Goal: Task Accomplishment & Management: Use online tool/utility

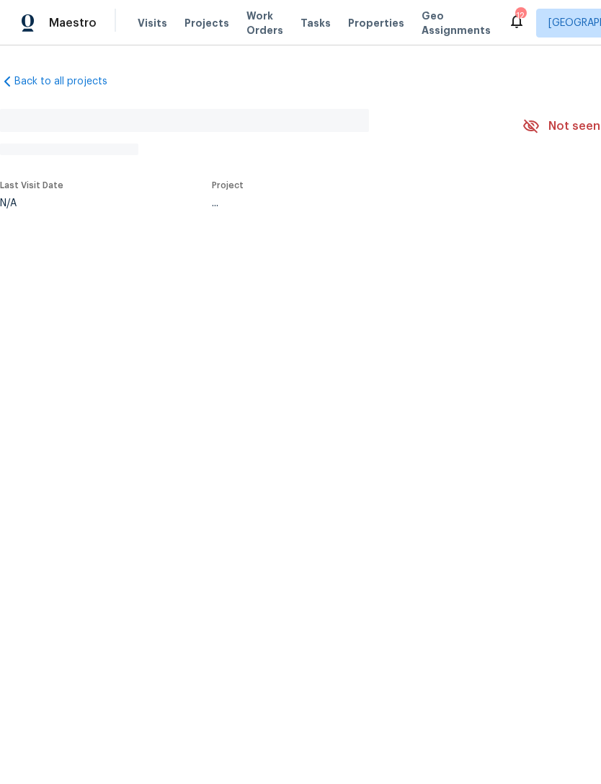
click at [367, 25] on span "Properties" at bounding box center [376, 23] width 56 height 14
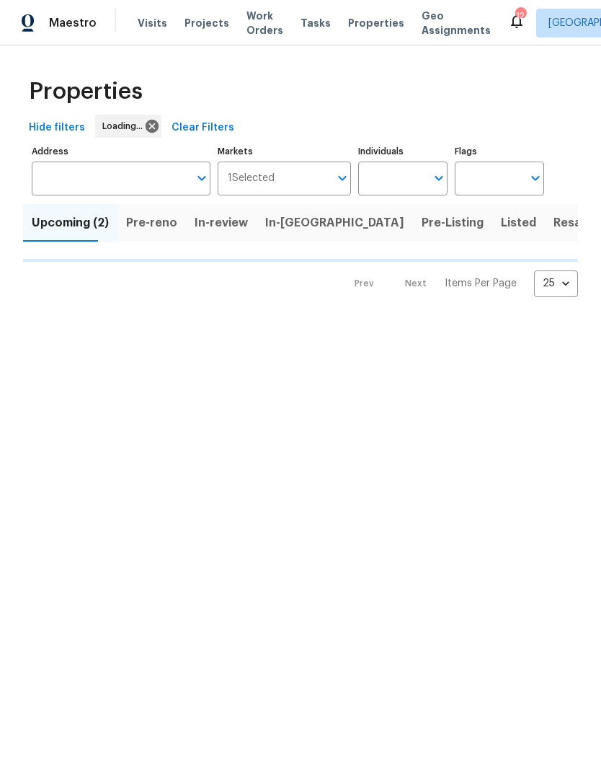
click at [360, 19] on span "Properties" at bounding box center [376, 23] width 56 height 14
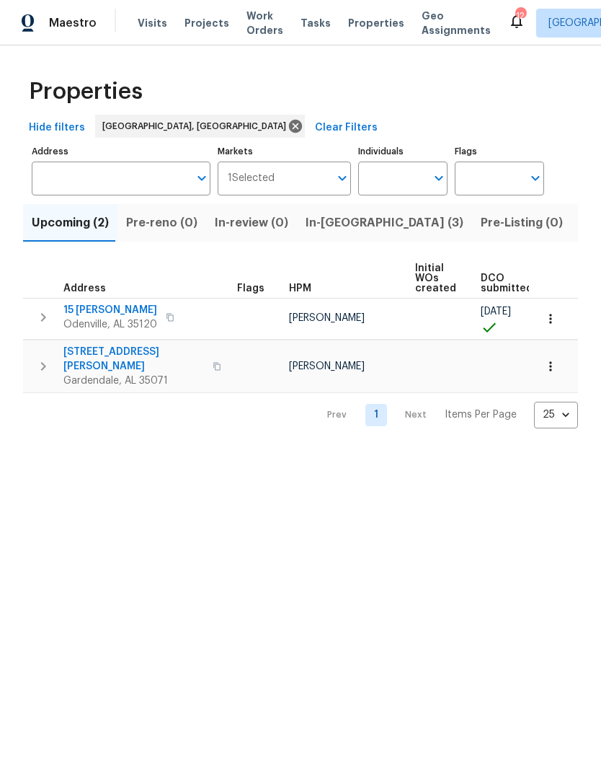
click at [328, 228] on span "In-reno (3)" at bounding box center [385, 223] width 158 height 20
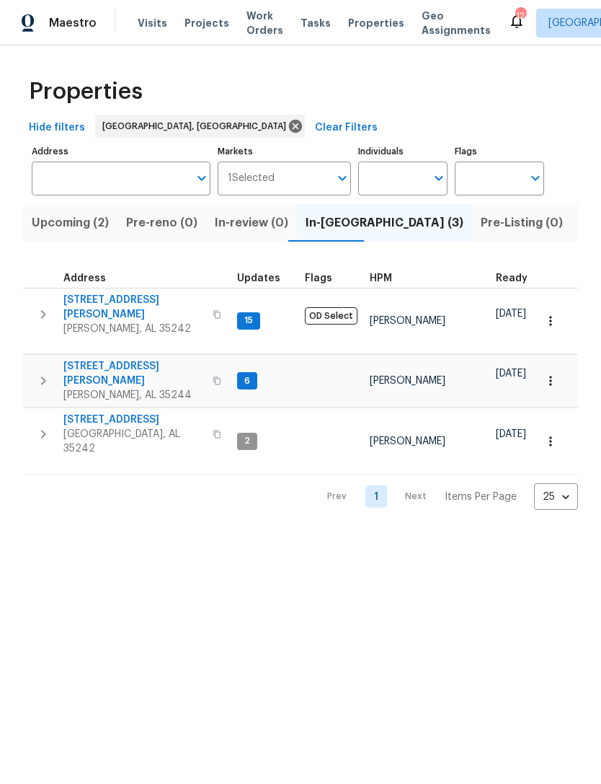
click at [150, 412] on span "5391 Harvest Ridge Ln" at bounding box center [133, 419] width 141 height 14
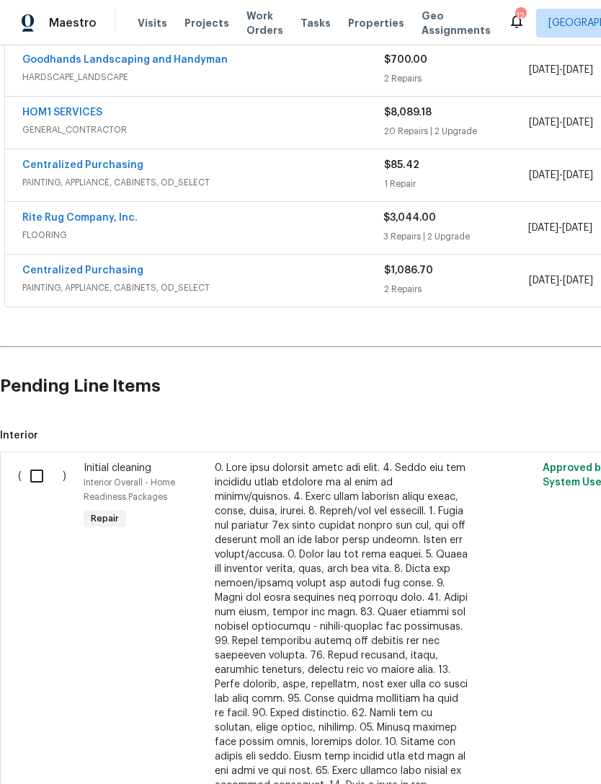
scroll to position [278, 0]
click at [43, 481] on input "checkbox" at bounding box center [42, 476] width 41 height 30
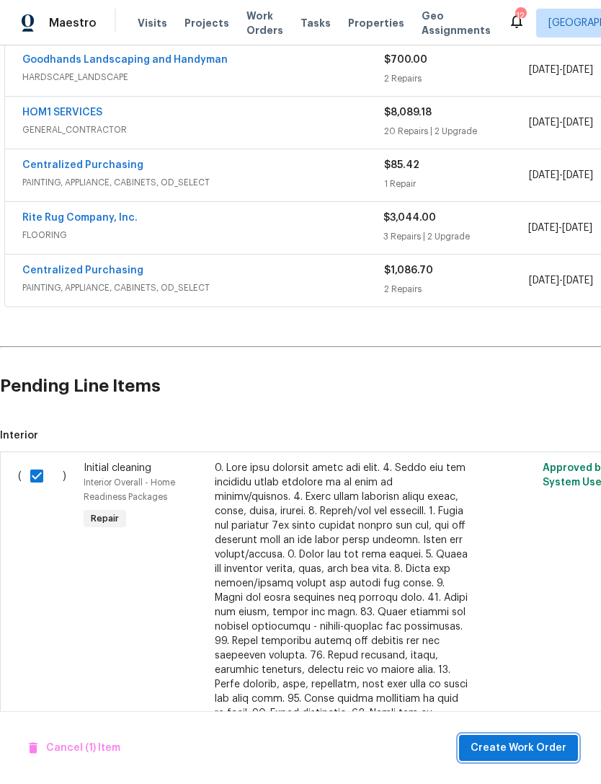
click at [523, 754] on span "Create Work Order" at bounding box center [519, 748] width 96 height 18
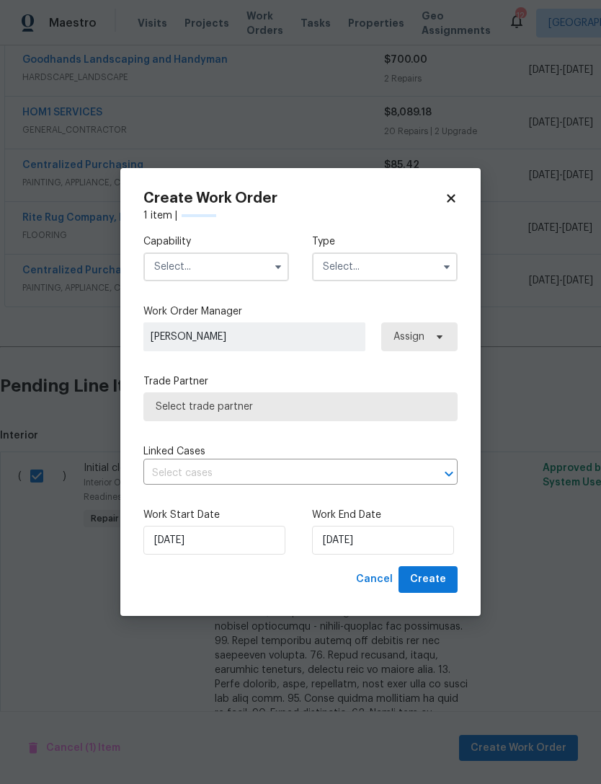
checkbox input "false"
click at [200, 252] on input "text" at bounding box center [216, 266] width 146 height 29
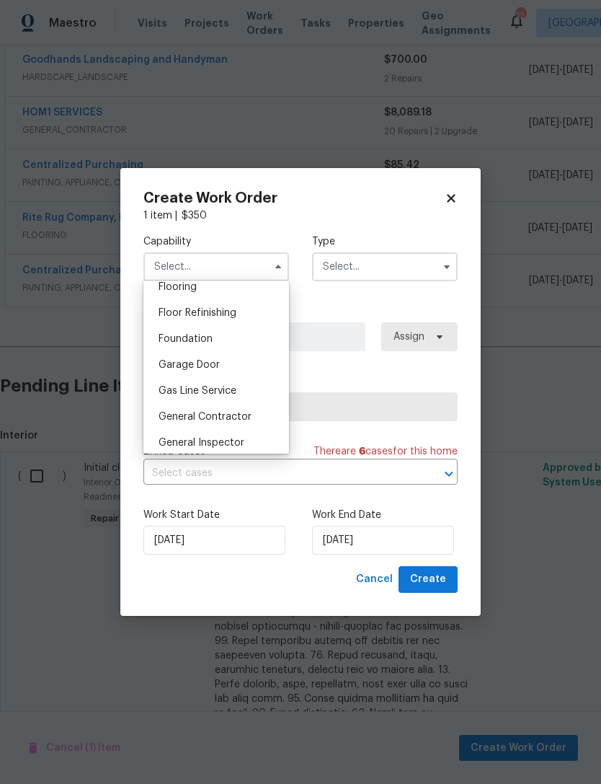
scroll to position [569, 0]
click at [251, 417] on div "General Contractor" at bounding box center [216, 417] width 138 height 26
type input "General Contractor"
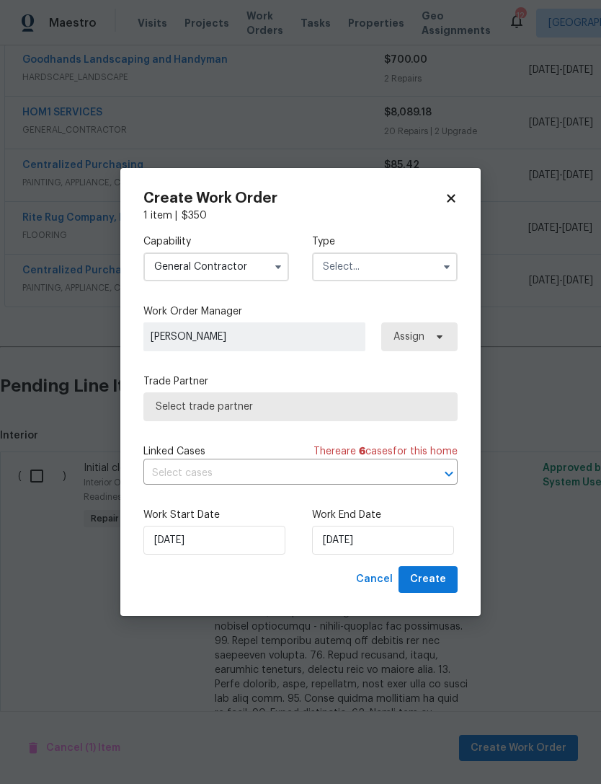
click at [383, 267] on input "text" at bounding box center [385, 266] width 146 height 29
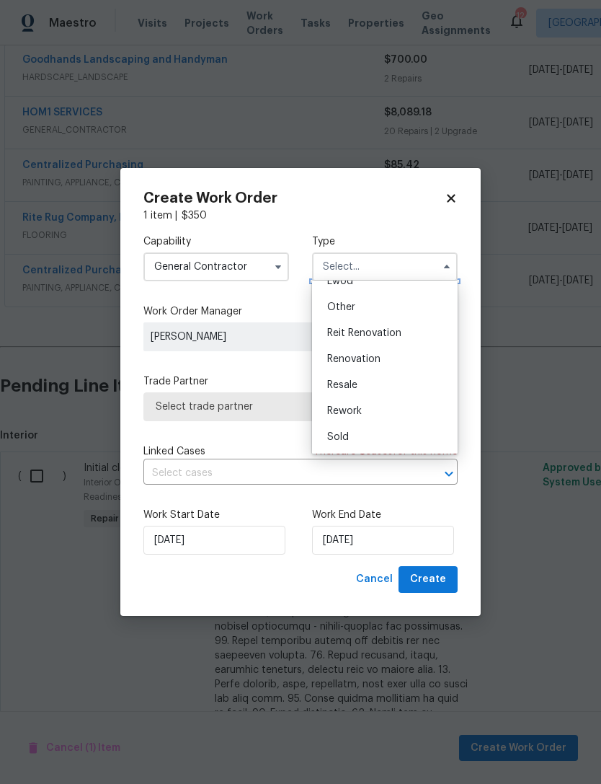
scroll to position [172, 0]
click at [404, 354] on div "Renovation" at bounding box center [385, 359] width 138 height 26
type input "Renovation"
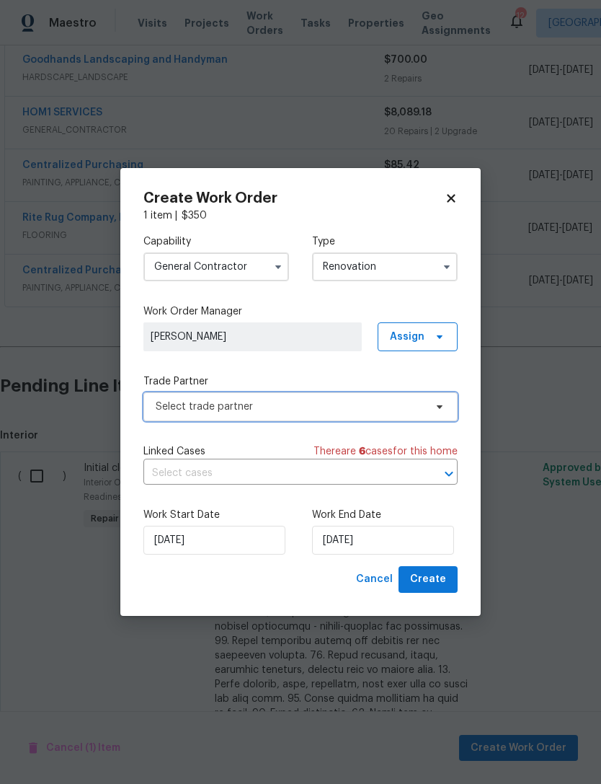
click at [304, 409] on span "Select trade partner" at bounding box center [290, 406] width 269 height 14
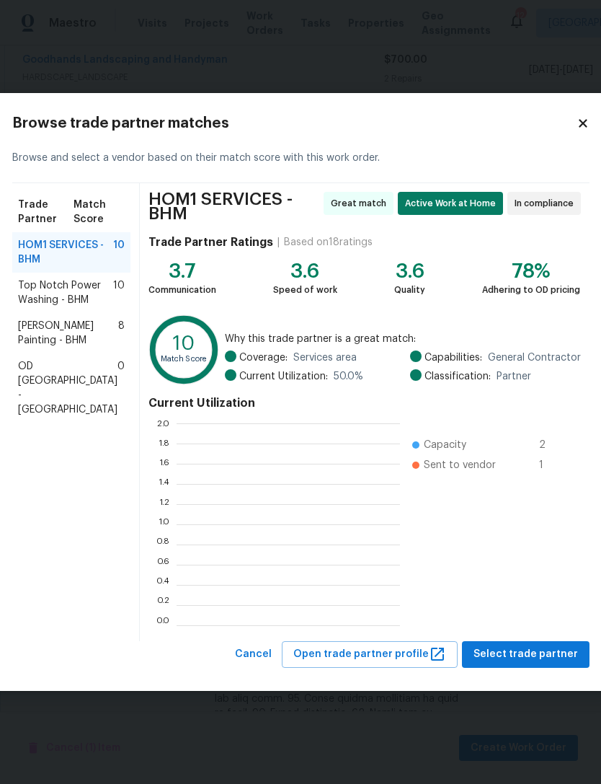
scroll to position [1, 1]
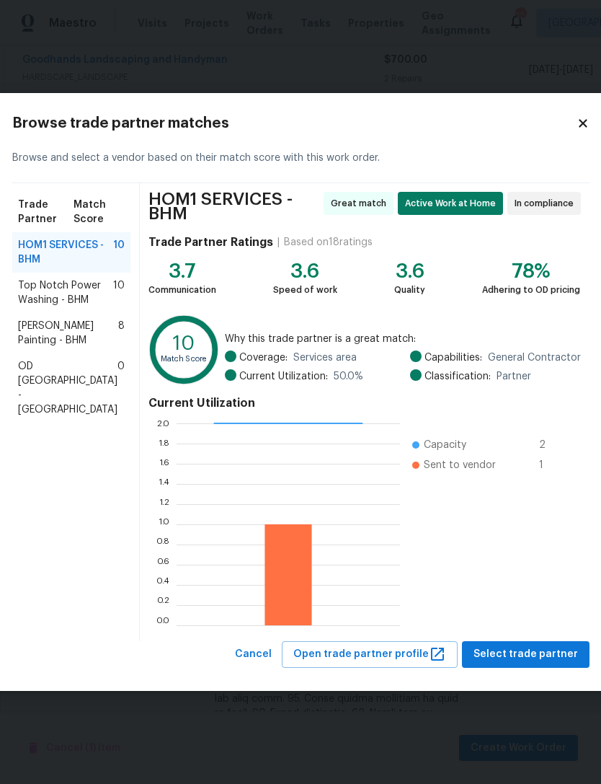
click at [562, 116] on h2 "Browse trade partner matches" at bounding box center [294, 123] width 564 height 14
click at [577, 130] on icon at bounding box center [583, 123] width 13 height 13
